Goal: Task Accomplishment & Management: Complete application form

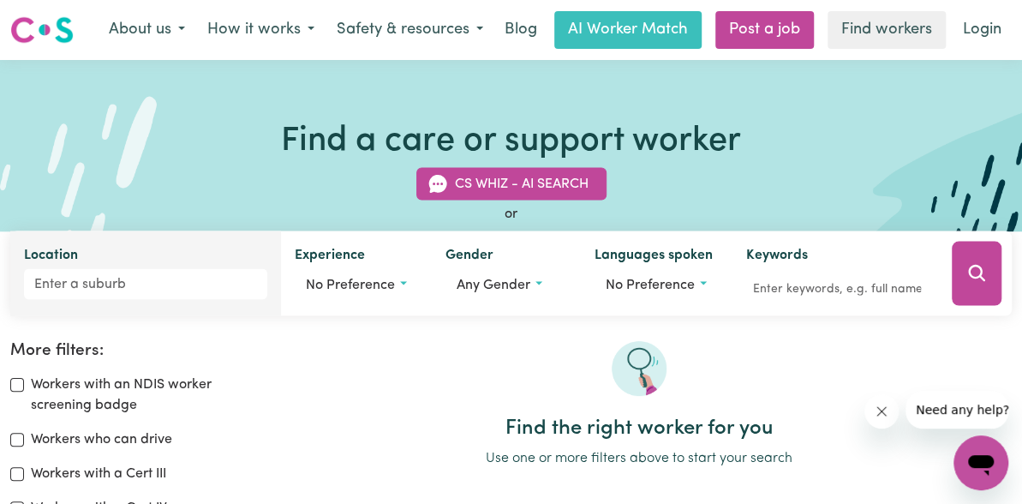
click at [98, 251] on div "Location" at bounding box center [145, 272] width 271 height 85
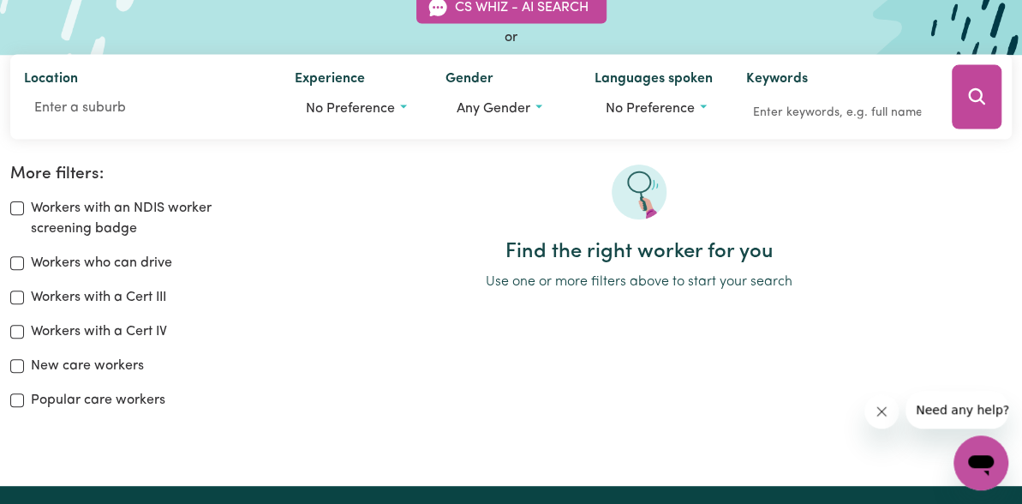
scroll to position [178, 0]
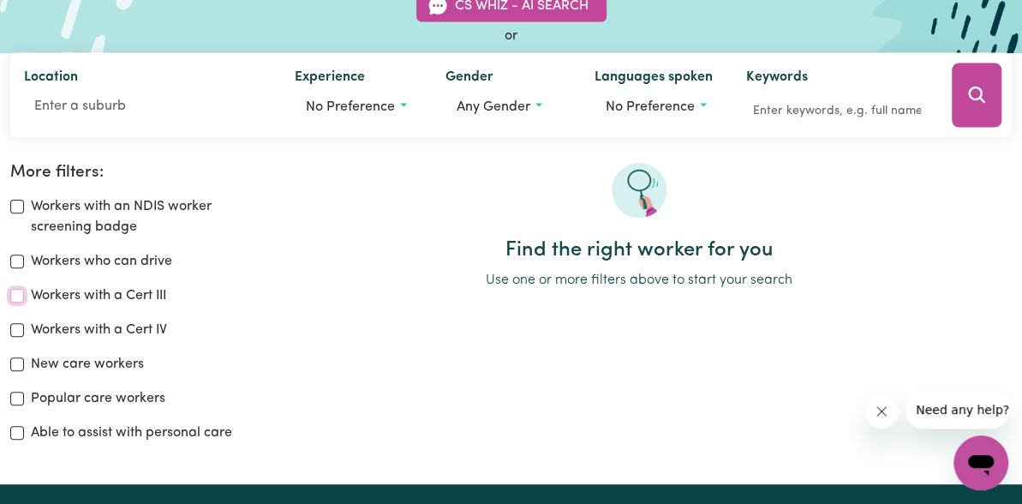
click at [24, 295] on input "Workers with a Cert III" at bounding box center [17, 296] width 14 height 14
checkbox input "true"
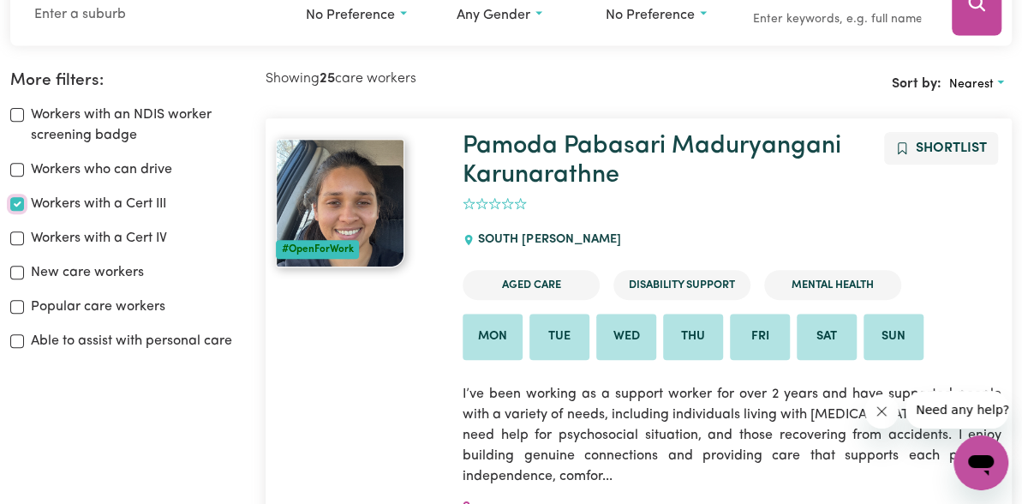
scroll to position [286, 0]
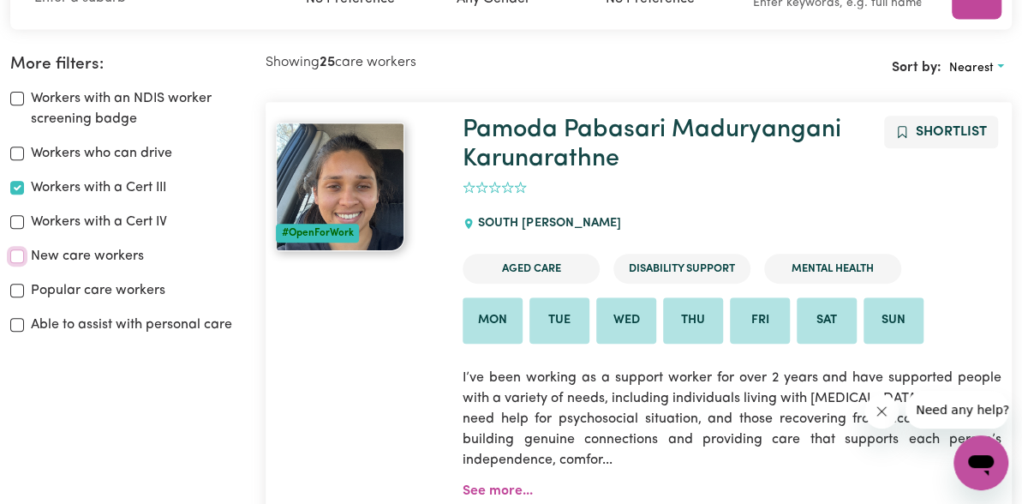
click at [24, 249] on input "New care workers" at bounding box center [17, 256] width 14 height 14
checkbox input "true"
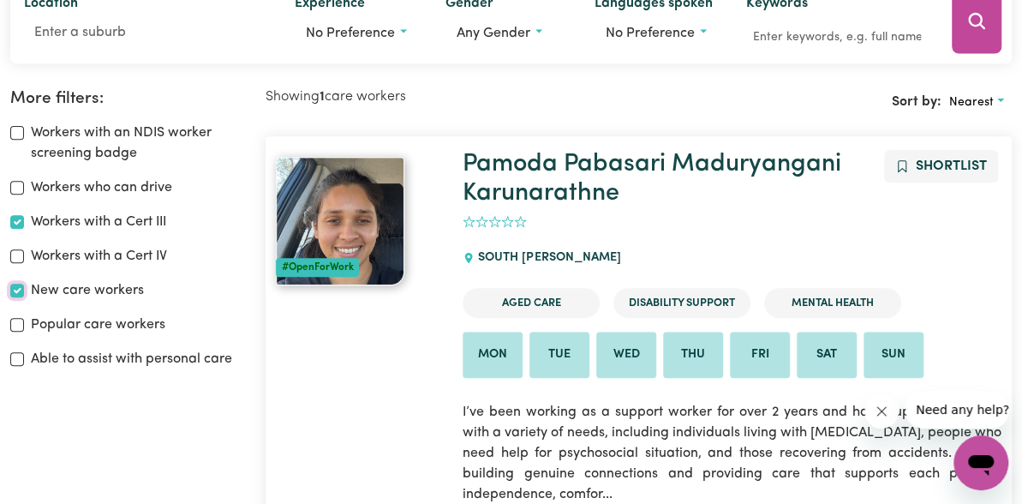
scroll to position [197, 0]
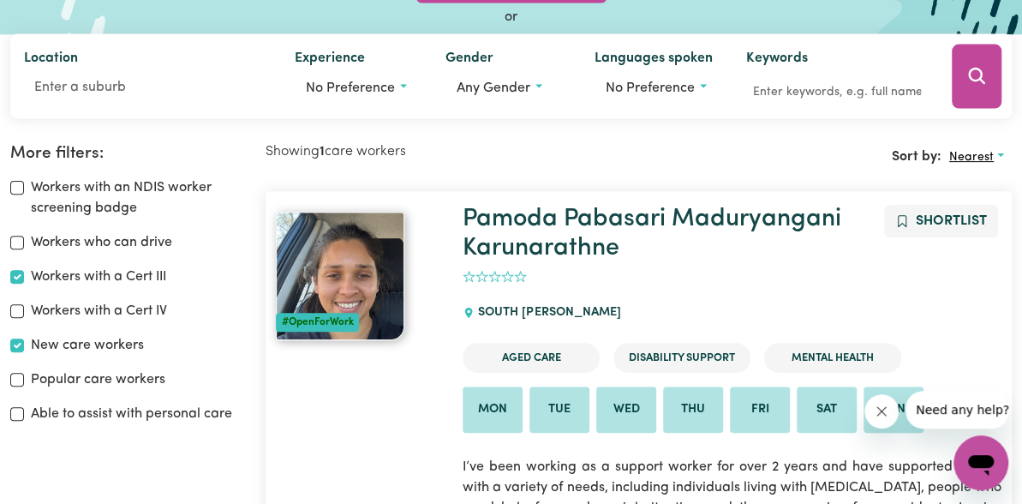
click at [941, 153] on button "Nearest" at bounding box center [976, 157] width 70 height 27
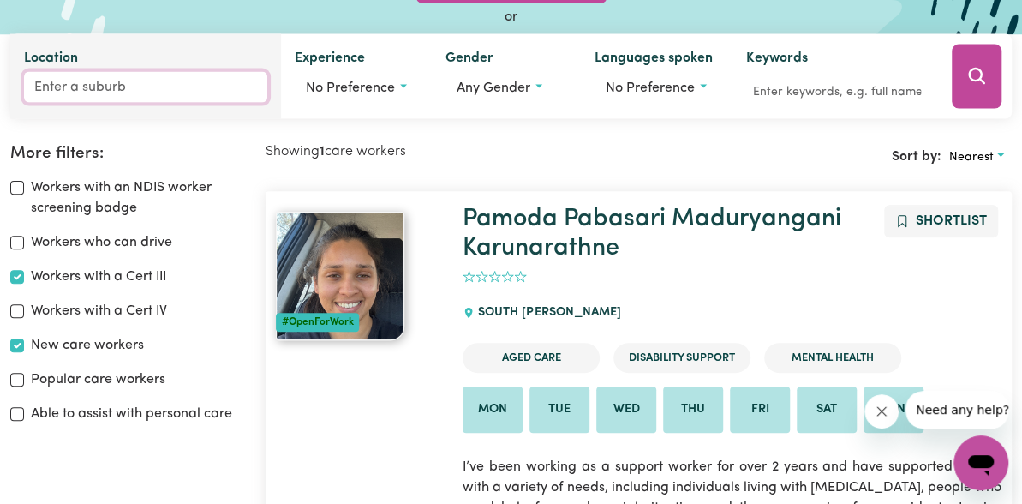
click at [138, 85] on input "Location" at bounding box center [145, 86] width 243 height 31
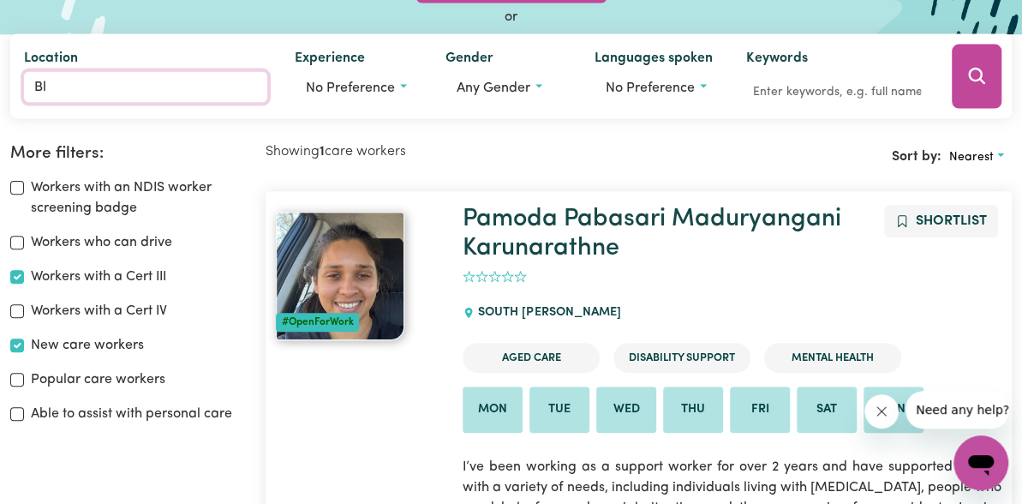
type input "Bla"
type input "BlaCK CREEK, New South Wales, 2439"
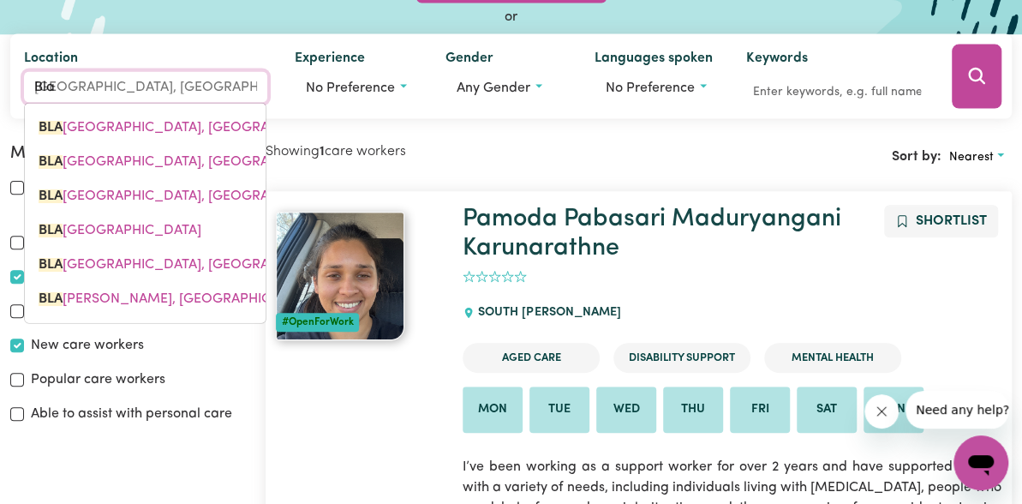
type input "Blac"
type input "BlacK CREEK, New South Wales, 2439"
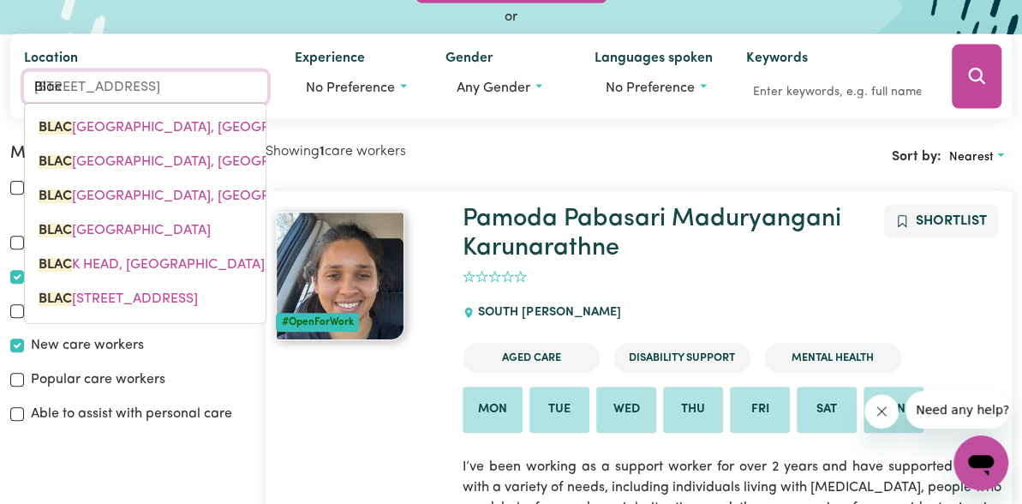
type input "Black"
type input "Black CREEK, New South Wales, 2439"
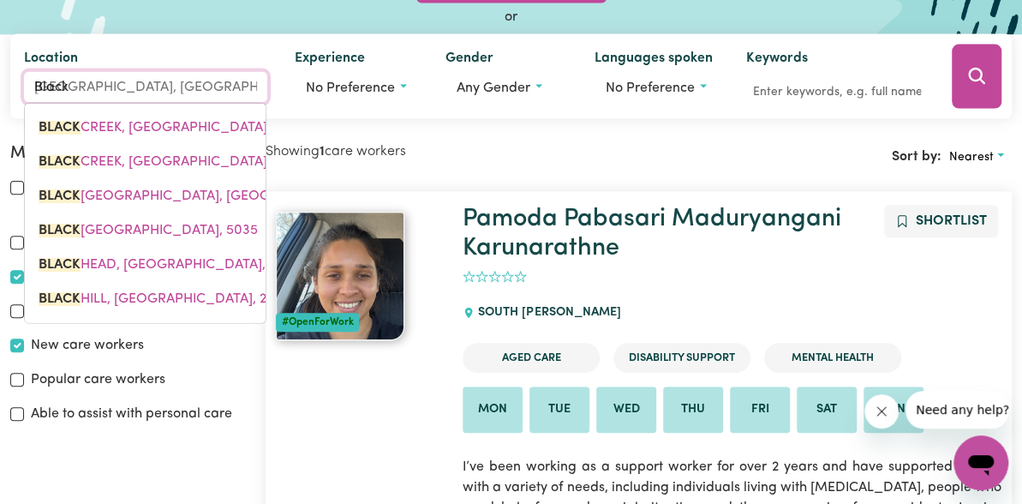
type input "Blackh"
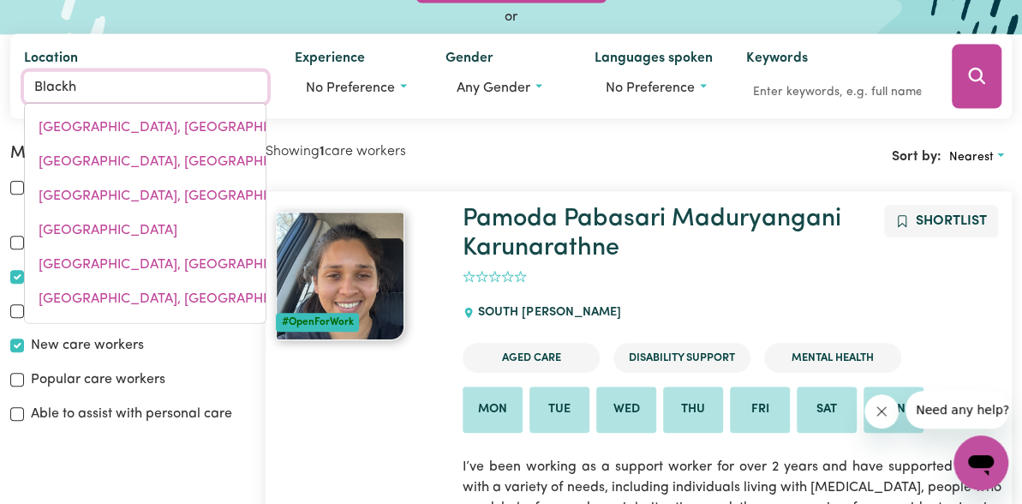
type input "BlackhEATH, New South Wales, 2785"
type input "Blackhe"
type input "BlackheATH, New South Wales, 2785"
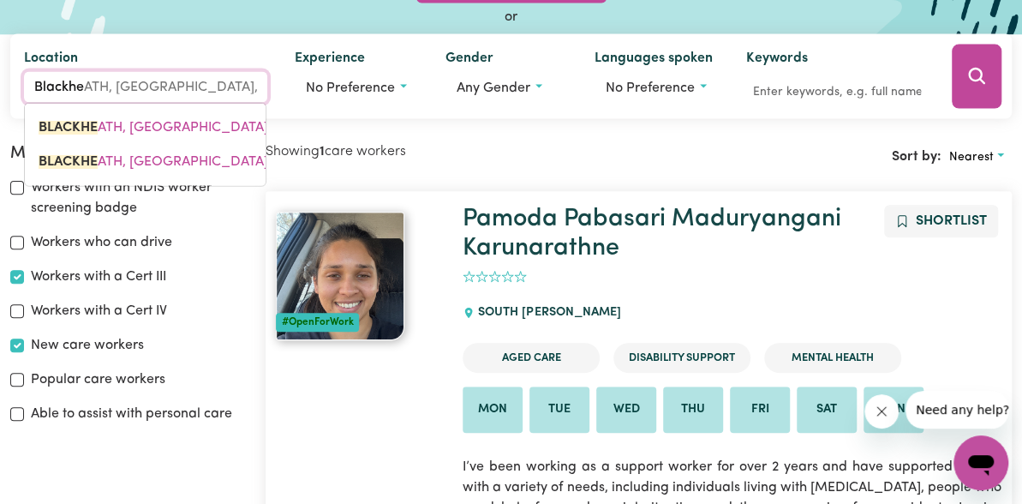
type input "Blackhea"
type input "BlackheaTH, New South Wales, 2785"
type input "Blackheat"
type input "BlackheatH, New South Wales, 2785"
type input "Blackheath"
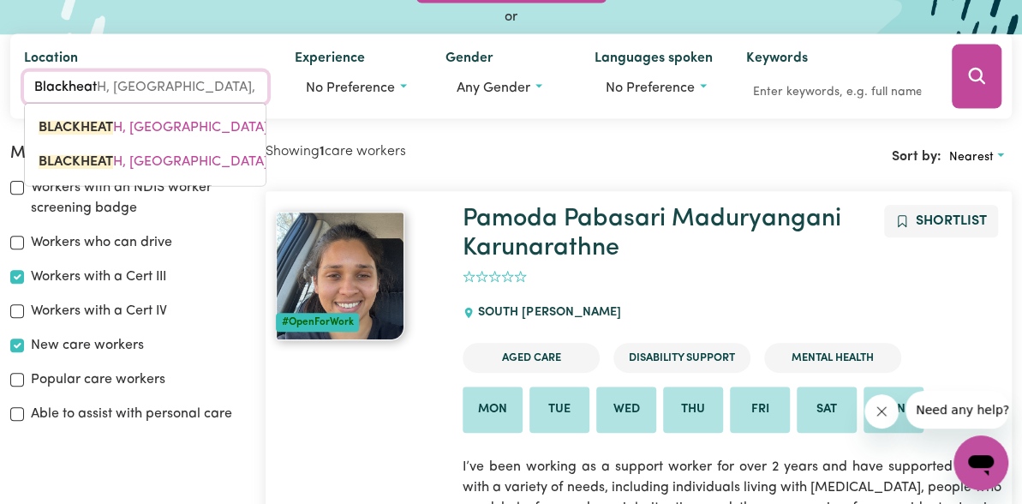
type input "Blackheath, New South Wales, 2785"
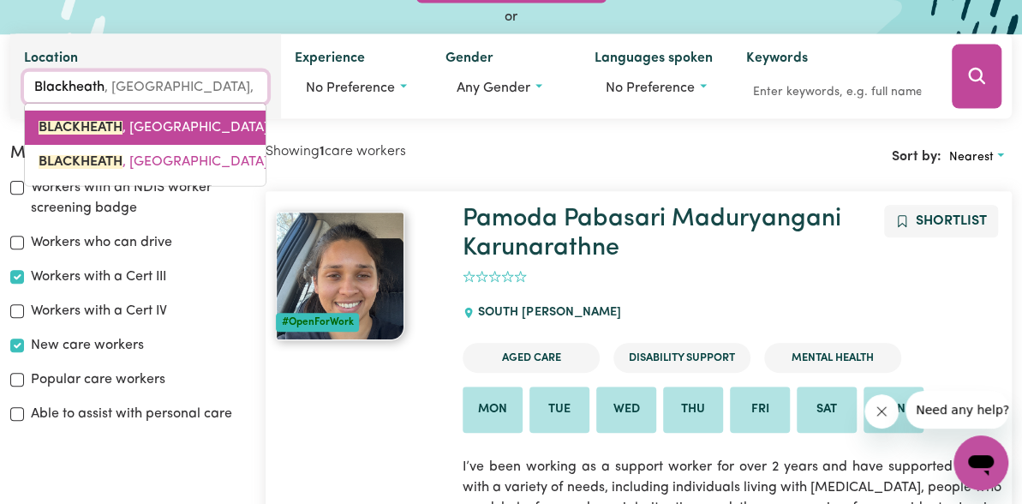
click at [196, 128] on span "BLACKHEATH , New South Wales, 2785" at bounding box center [172, 127] width 266 height 14
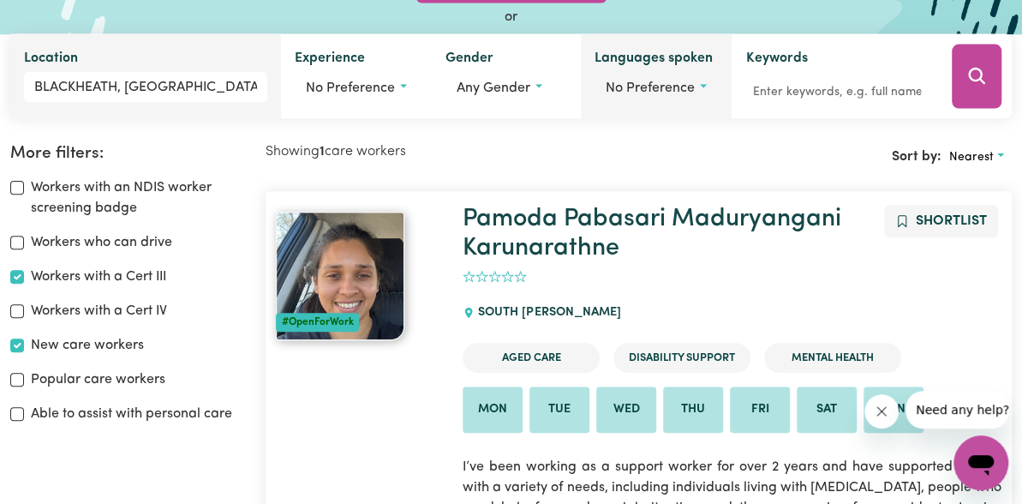
click at [640, 57] on label "Languages spoken" at bounding box center [653, 59] width 118 height 24
click at [640, 71] on button "No preference" at bounding box center [655, 87] width 123 height 33
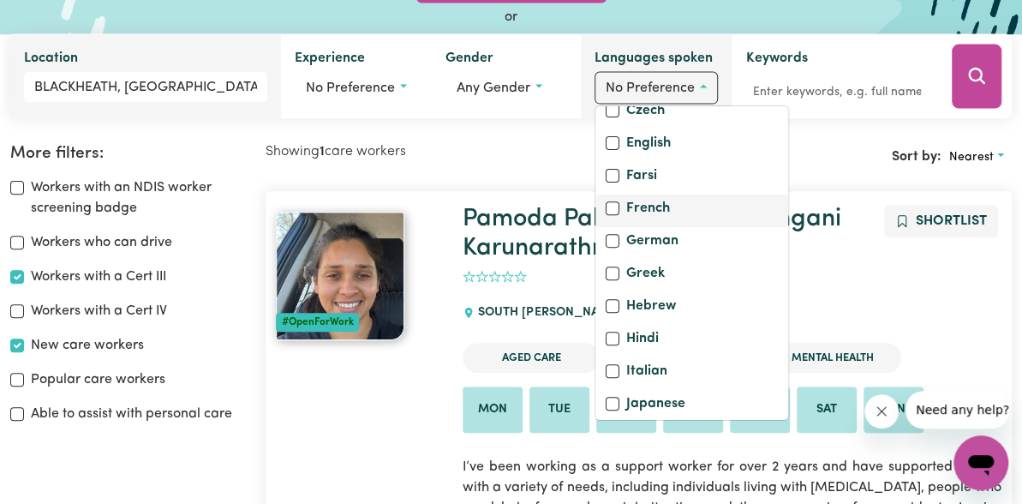
scroll to position [298, 0]
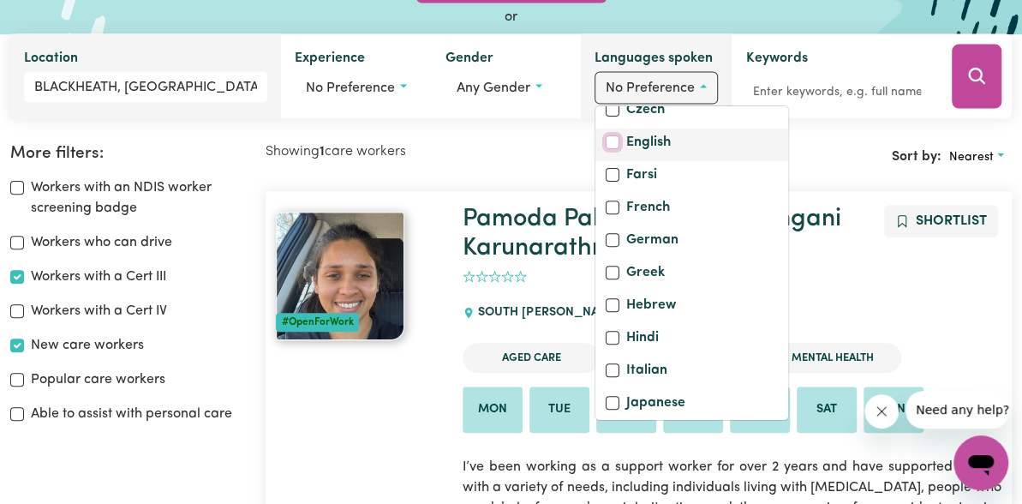
click at [609, 149] on input "English" at bounding box center [613, 142] width 14 height 14
checkbox input "true"
checkbox input "false"
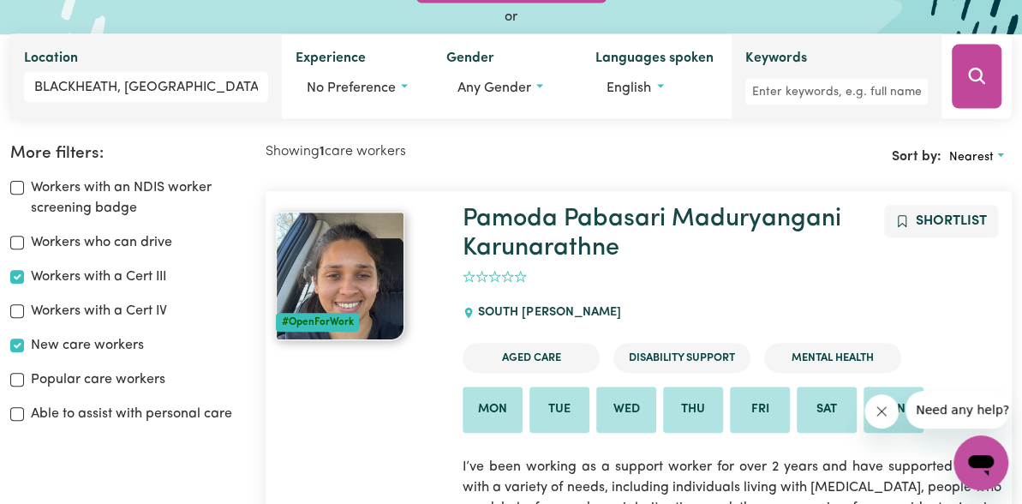
click at [760, 54] on label "Keywords" at bounding box center [776, 59] width 62 height 24
click at [760, 78] on input "Keywords" at bounding box center [836, 91] width 182 height 27
click at [777, 91] on input "Carecleaner-housekeeper" at bounding box center [836, 91] width 182 height 27
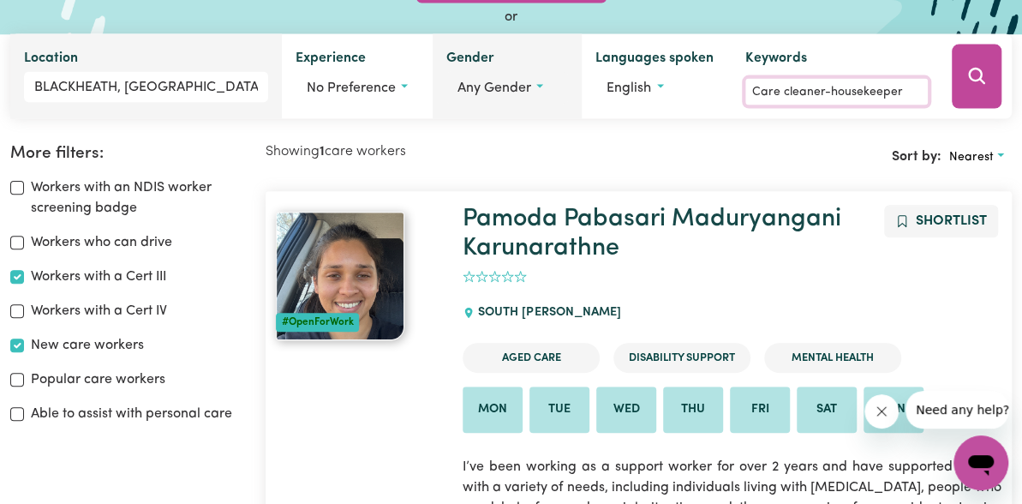
type input "Care cleaner-housekeeper"
click at [539, 87] on button "Any gender" at bounding box center [507, 87] width 122 height 33
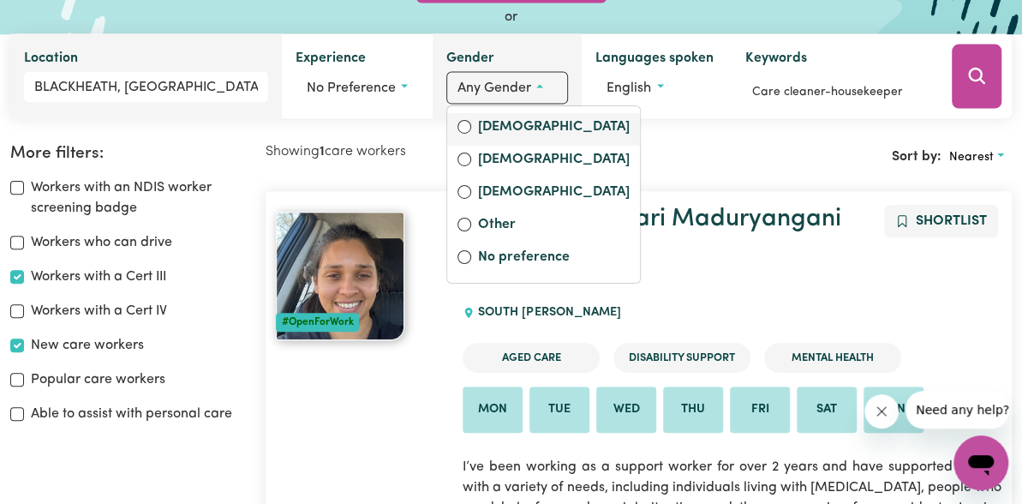
click at [469, 120] on div "Female" at bounding box center [543, 128] width 172 height 24
click at [467, 123] on input "Female" at bounding box center [464, 127] width 14 height 14
radio input "true"
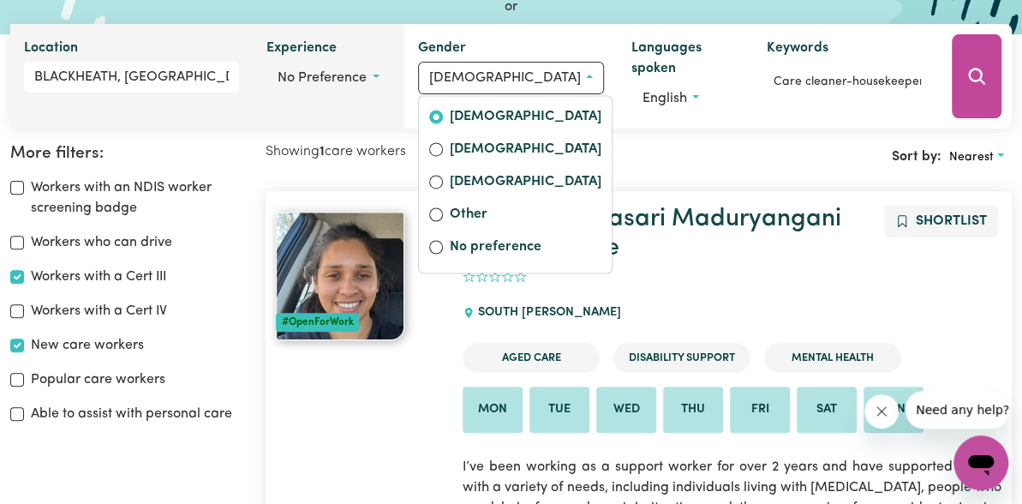
click at [337, 57] on label "Experience" at bounding box center [301, 50] width 70 height 24
click at [342, 62] on button "No preference" at bounding box center [327, 78] width 123 height 33
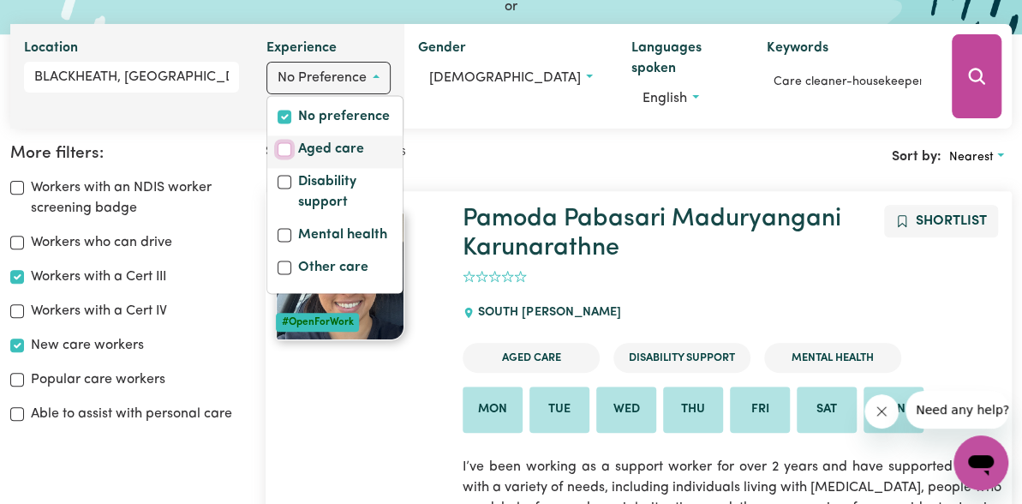
click at [291, 156] on input "Aged care" at bounding box center [285, 149] width 14 height 14
checkbox input "true"
checkbox input "false"
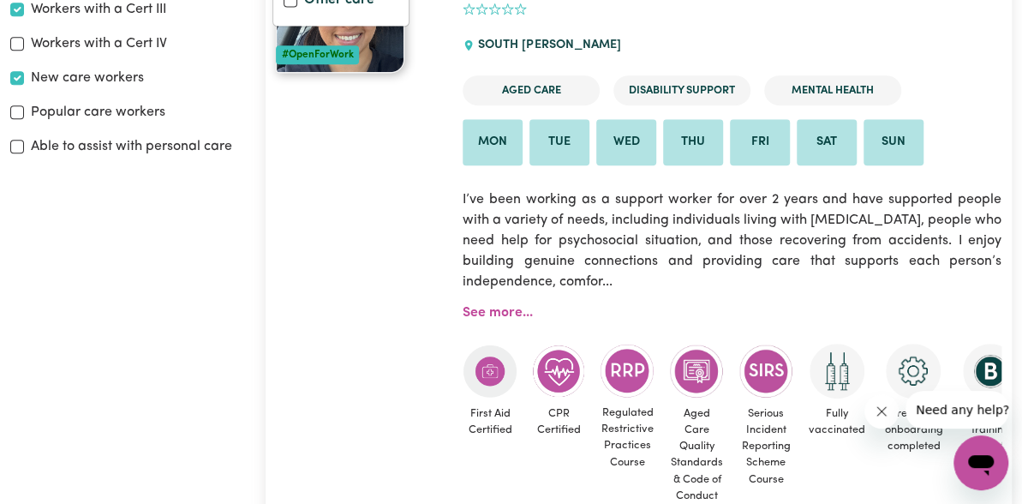
scroll to position [375, 0]
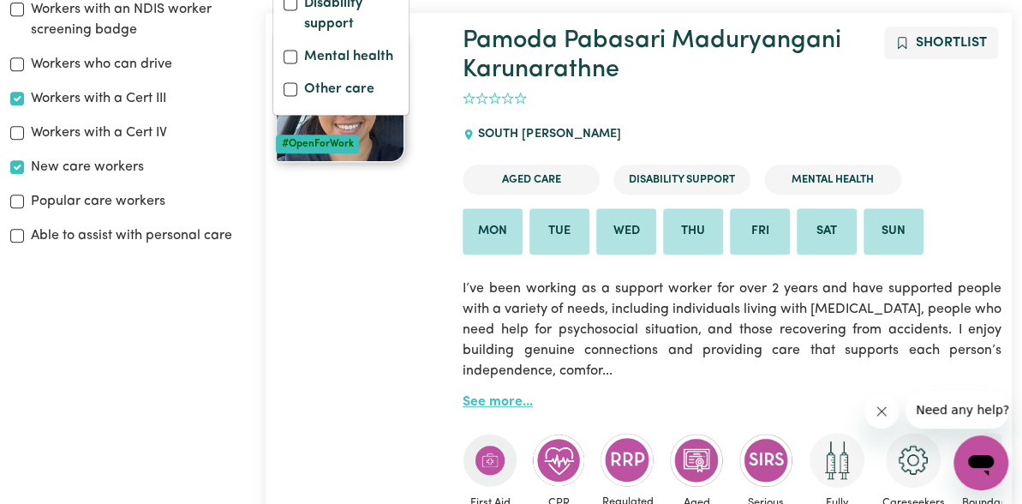
click at [525, 409] on link "See more..." at bounding box center [498, 402] width 70 height 14
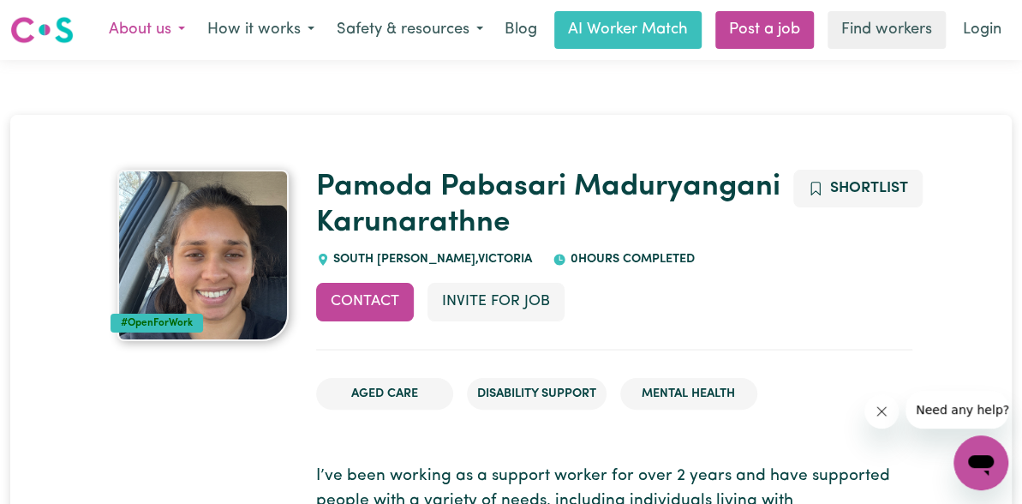
click at [148, 30] on button "About us" at bounding box center [147, 30] width 99 height 36
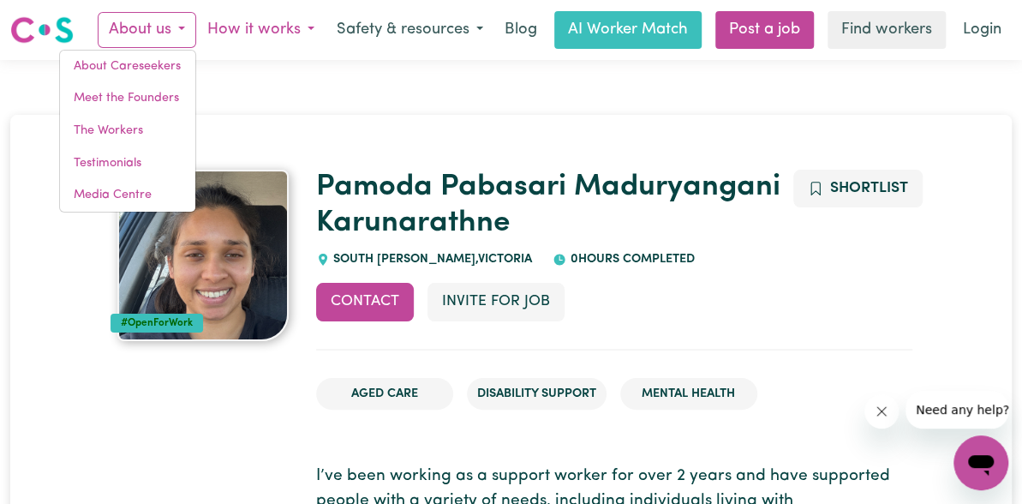
click at [235, 28] on button "How it works" at bounding box center [260, 30] width 129 height 36
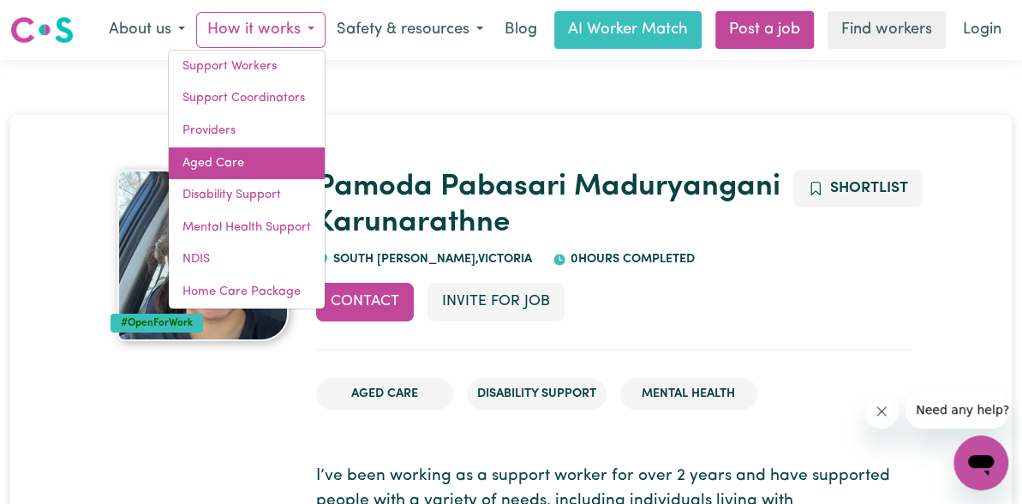
click at [228, 162] on link "Aged Care" at bounding box center [247, 163] width 156 height 33
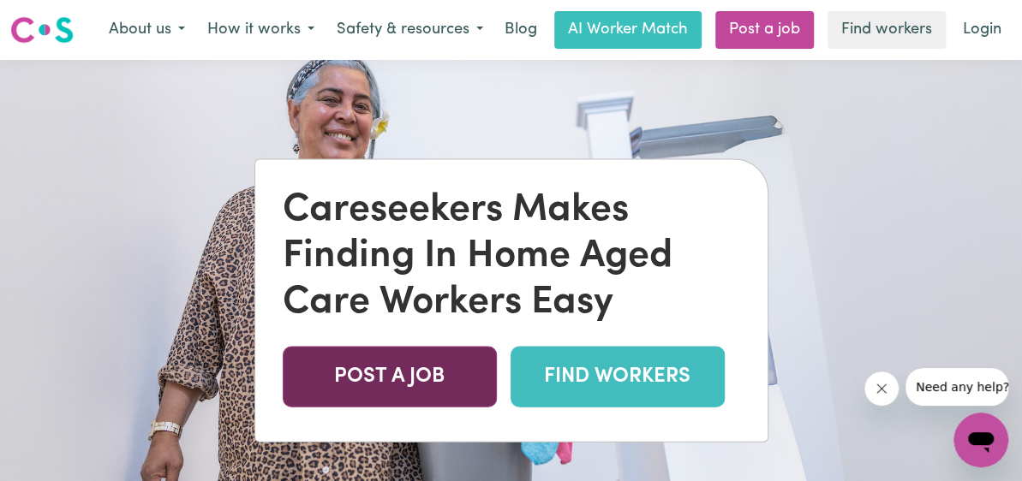
click at [420, 396] on link "POST A JOB" at bounding box center [390, 377] width 214 height 61
